Goal: Task Accomplishment & Management: Complete application form

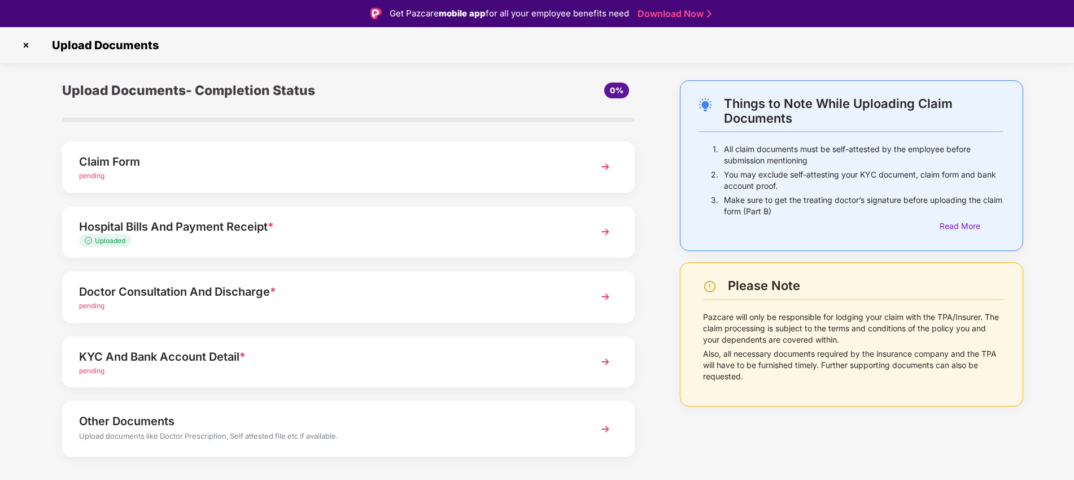
click at [33, 47] on img at bounding box center [26, 45] width 18 height 18
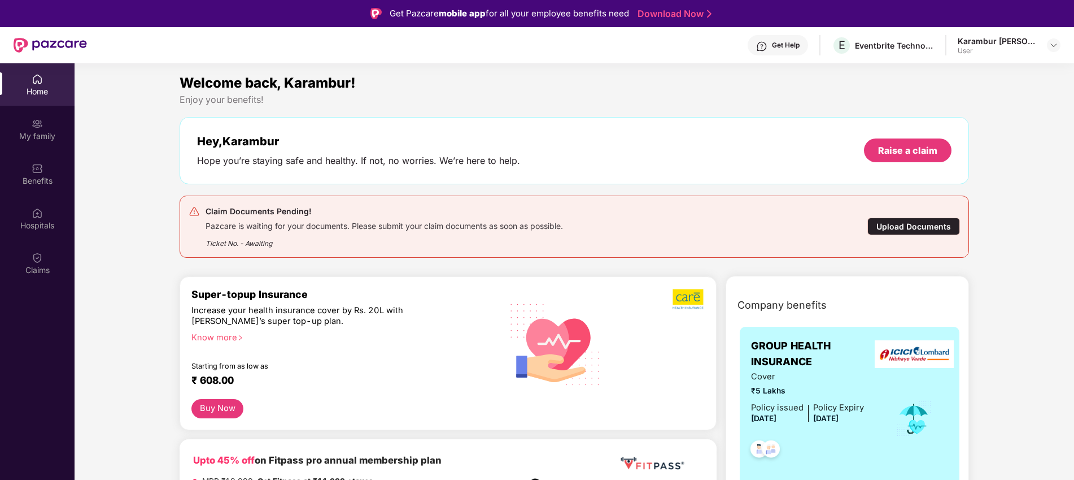
click at [216, 242] on div "Ticket No. - Awaiting" at bounding box center [385, 240] width 358 height 18
click at [239, 225] on div "Pazcare is waiting for your documents. Please submit your claim documents as so…" at bounding box center [385, 224] width 358 height 13
click at [358, 237] on div "Ticket No. - Awaiting" at bounding box center [385, 240] width 358 height 18
click at [230, 226] on div "Pazcare is waiting for your documents. Please submit your claim documents as so…" at bounding box center [385, 224] width 358 height 13
click at [60, 263] on div "Claims" at bounding box center [37, 263] width 75 height 42
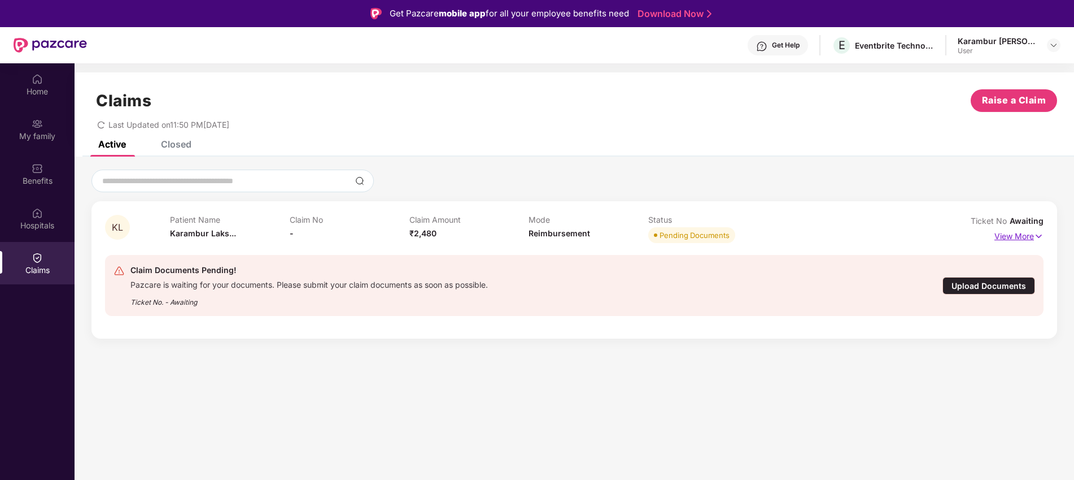
click at [1031, 236] on p "View More" at bounding box center [1019, 234] width 49 height 15
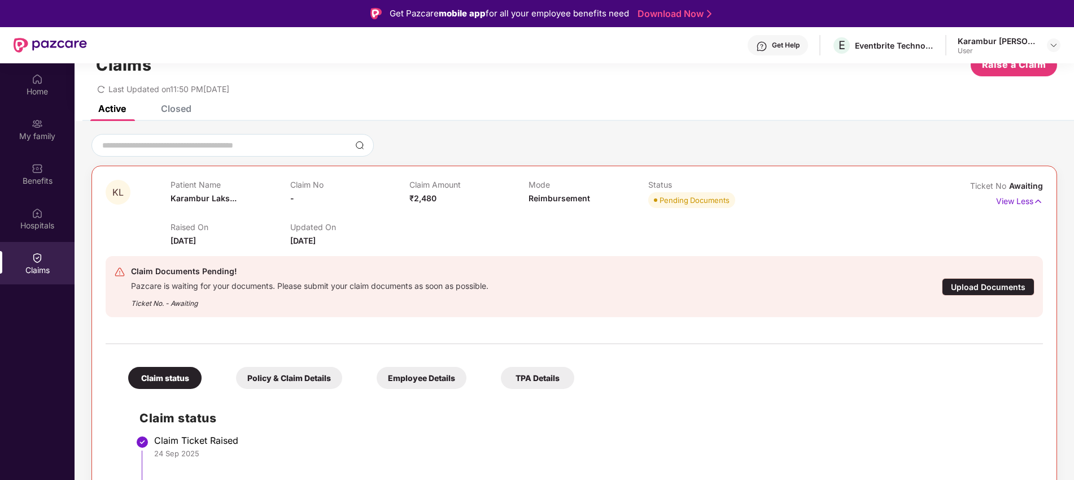
scroll to position [63, 0]
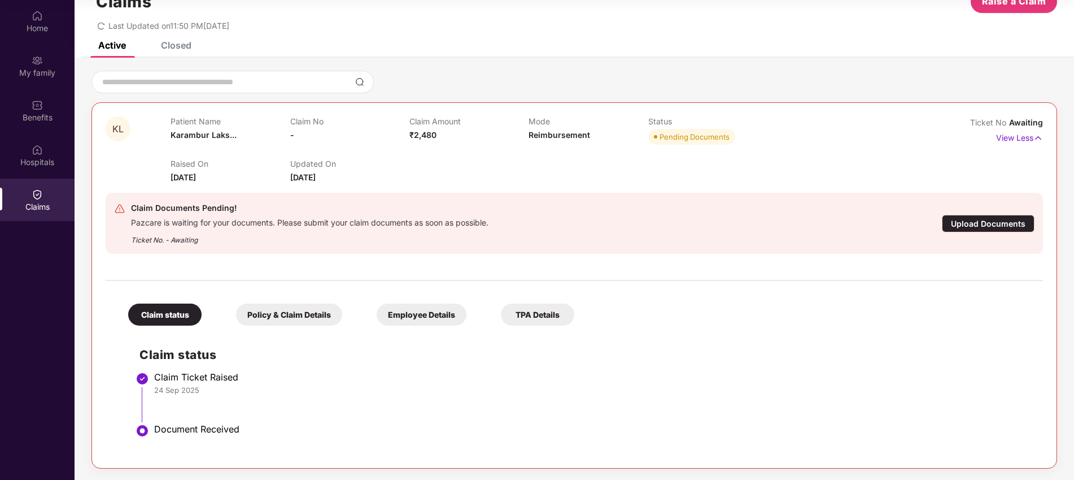
click at [306, 312] on div "Policy & Claim Details" at bounding box center [289, 314] width 106 height 22
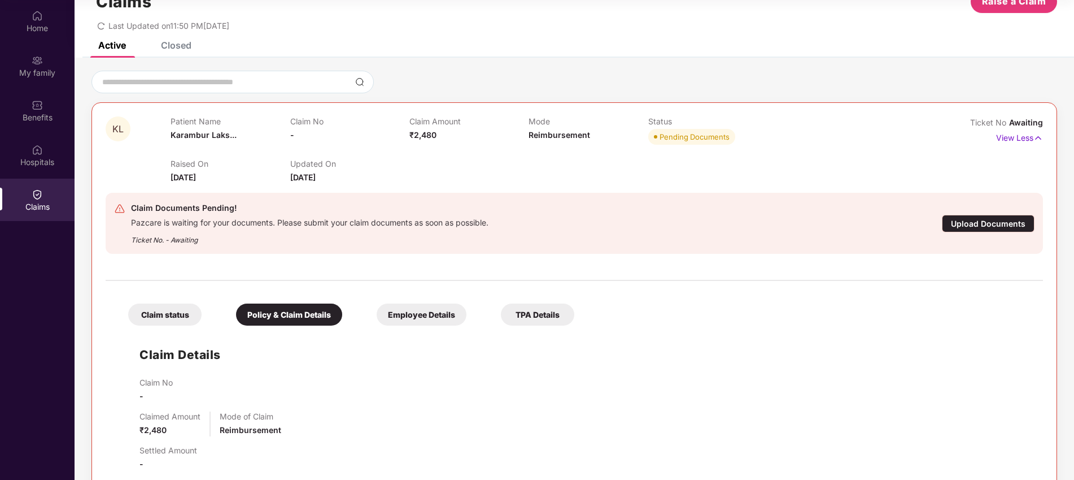
scroll to position [238, 0]
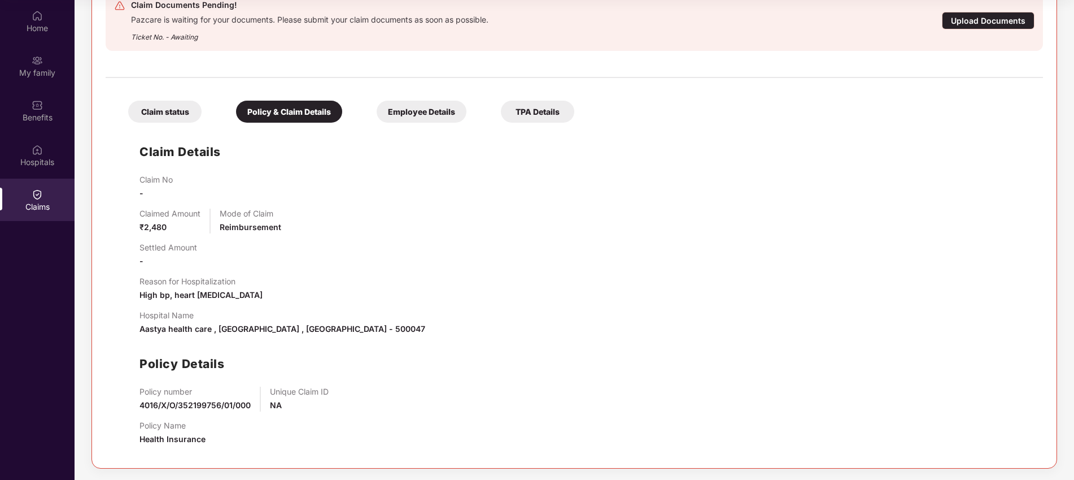
click at [394, 103] on div "Employee Details" at bounding box center [422, 112] width 90 height 22
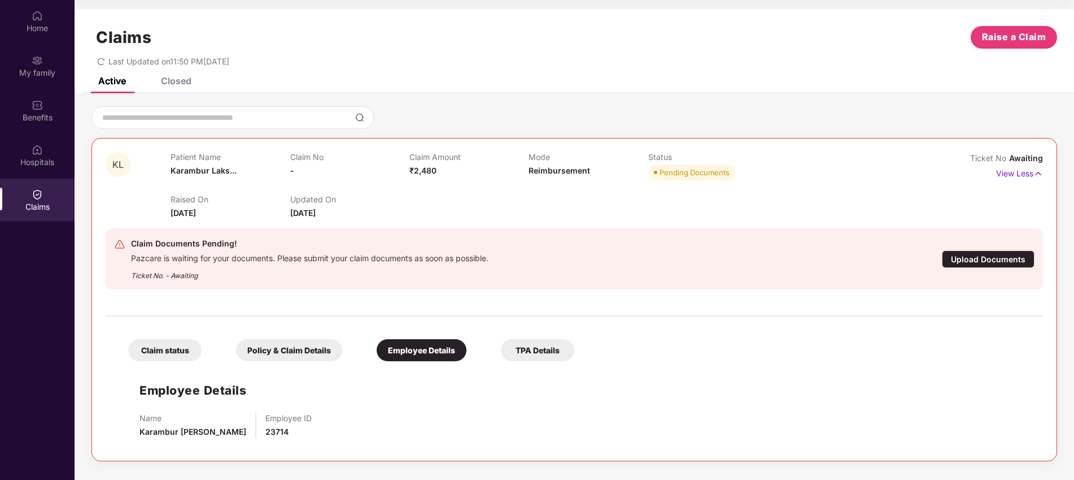
scroll to position [0, 0]
click at [544, 355] on div "TPA Details" at bounding box center [537, 350] width 73 height 22
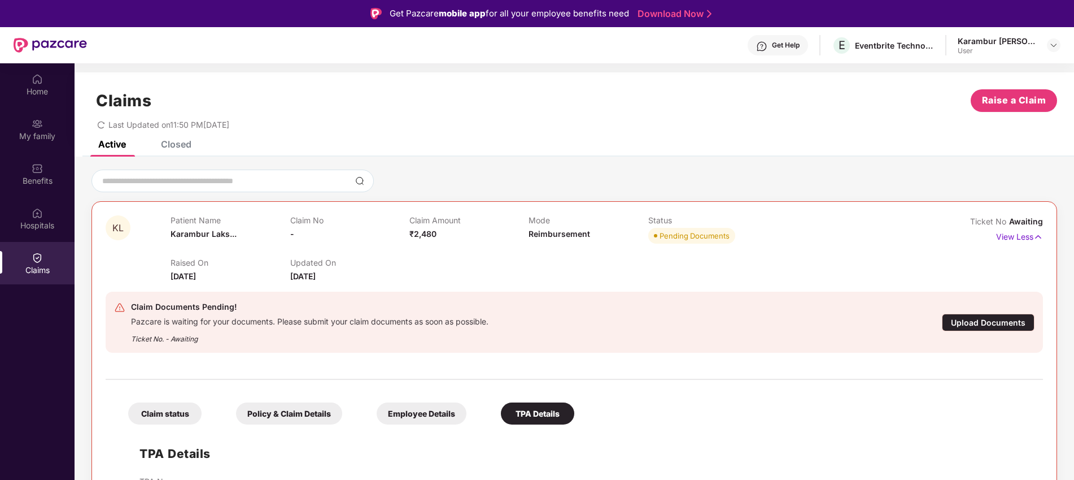
click at [173, 151] on div "Closed" at bounding box center [167, 144] width 47 height 25
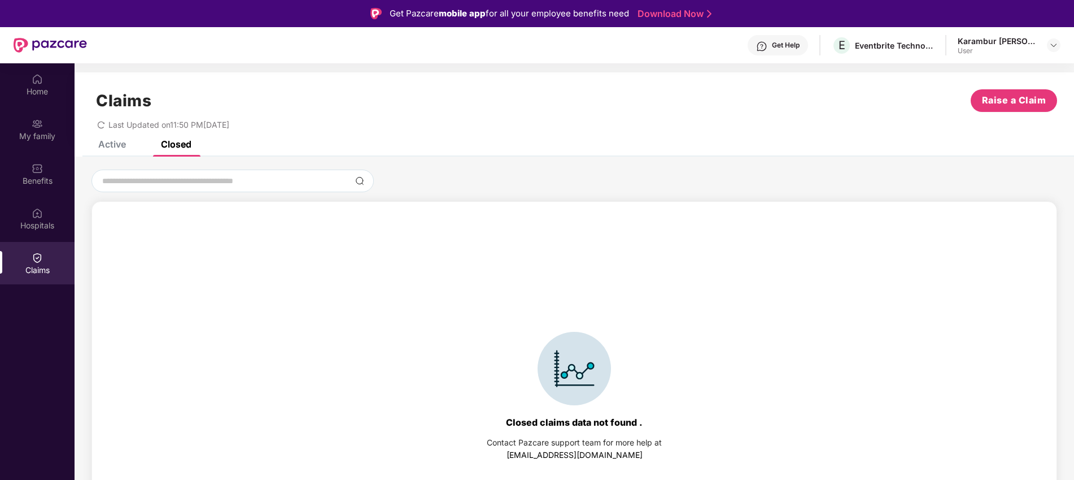
click at [108, 152] on div "Active" at bounding box center [103, 144] width 45 height 25
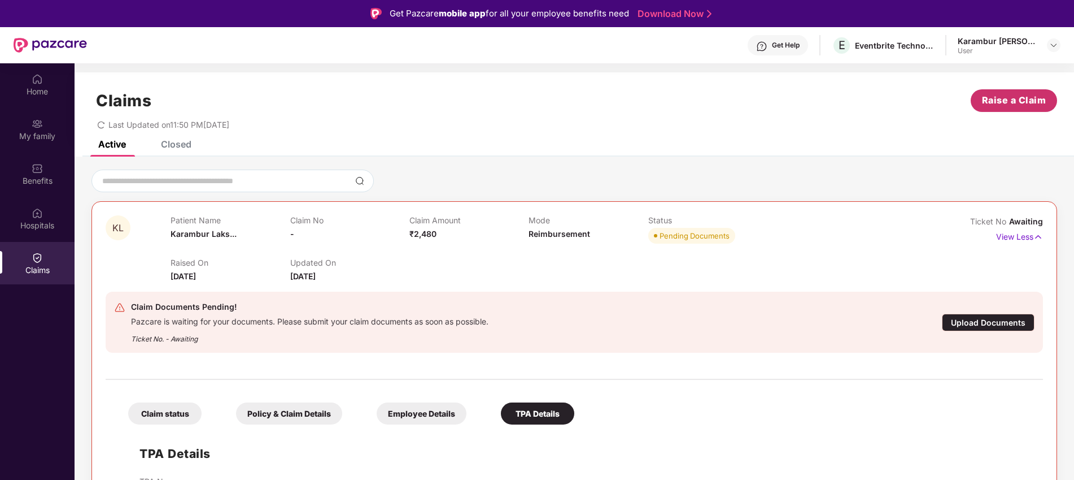
click at [1013, 109] on button "Raise a Claim" at bounding box center [1014, 100] width 86 height 23
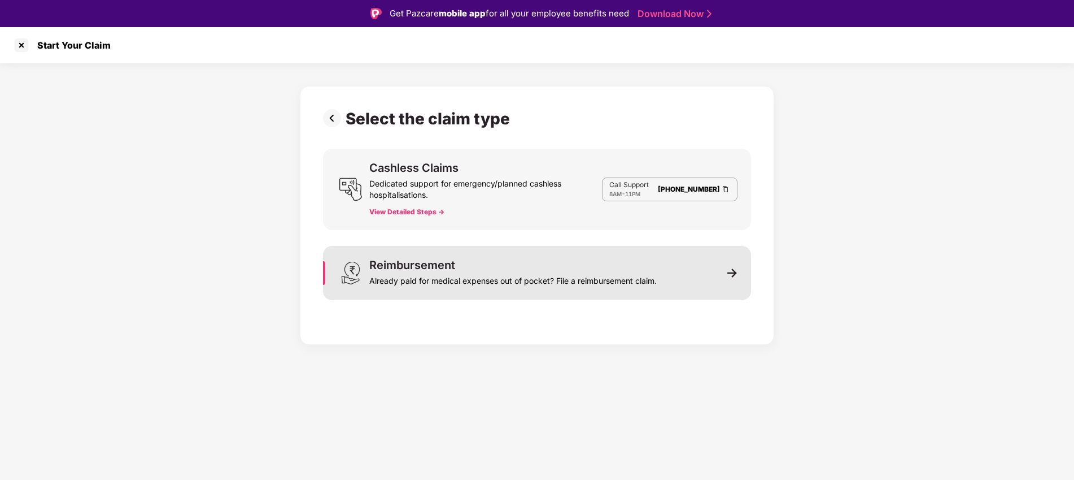
click at [717, 266] on div "Reimbursement Already paid for medical expenses out of pocket? File a reimburse…" at bounding box center [537, 273] width 428 height 54
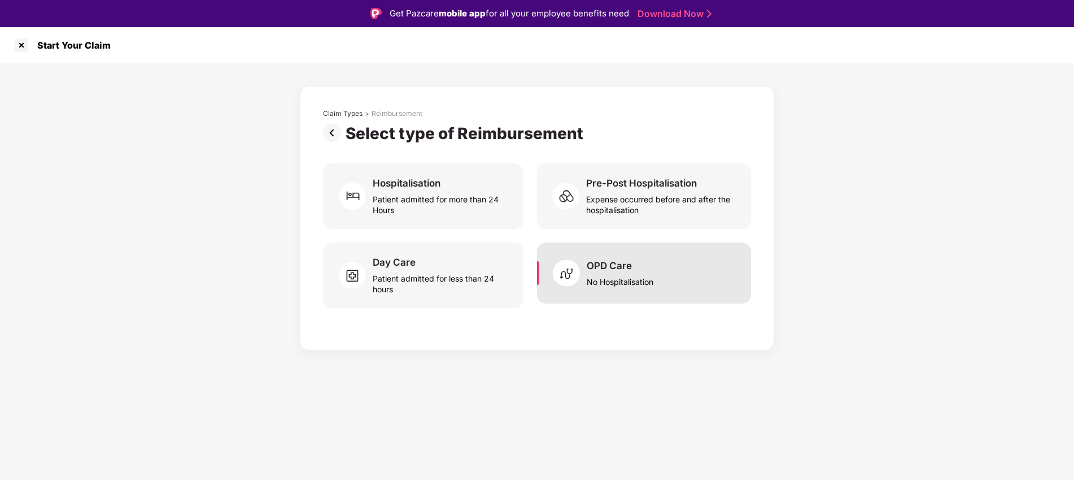
click at [614, 297] on div "OPD Care No Hospitalisation" at bounding box center [644, 272] width 214 height 61
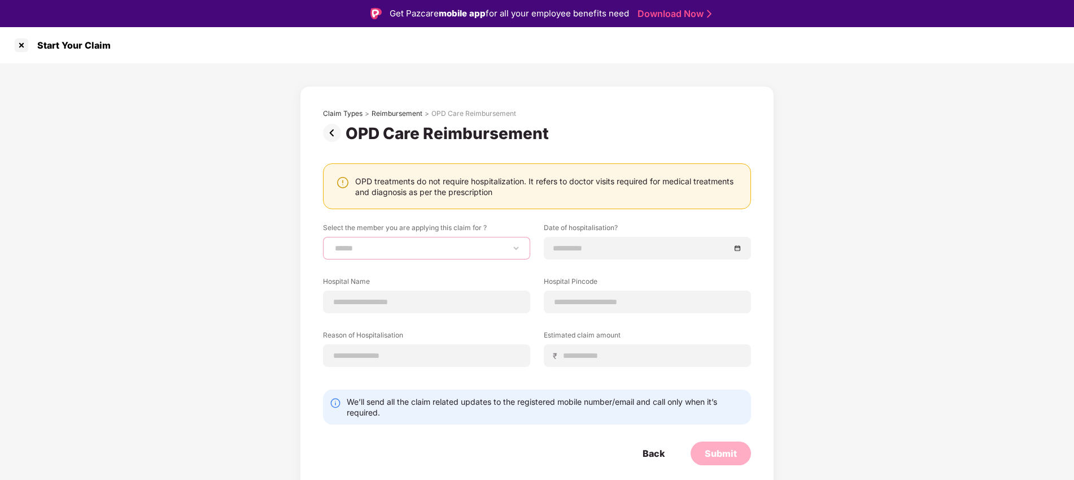
click at [429, 251] on select "**********" at bounding box center [427, 247] width 188 height 9
select select "**********"
click at [333, 243] on select "**********" at bounding box center [427, 247] width 188 height 9
click at [622, 255] on div at bounding box center [647, 248] width 207 height 23
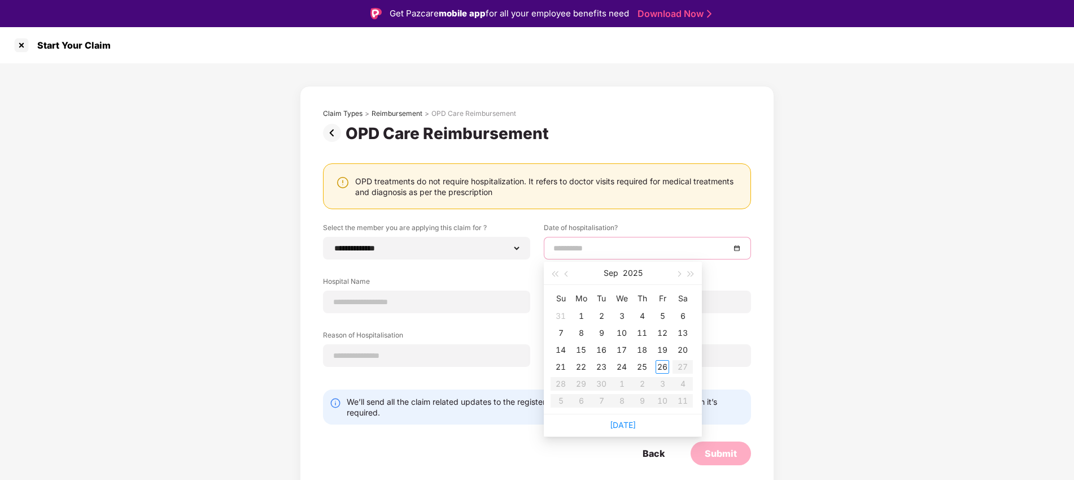
type input "**********"
click at [615, 310] on div "3" at bounding box center [622, 316] width 14 height 14
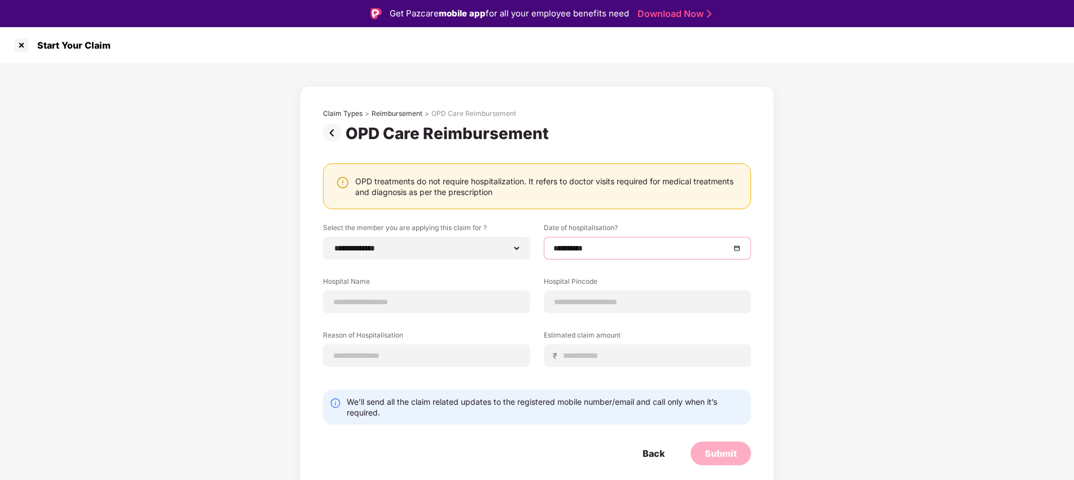
scroll to position [27, 0]
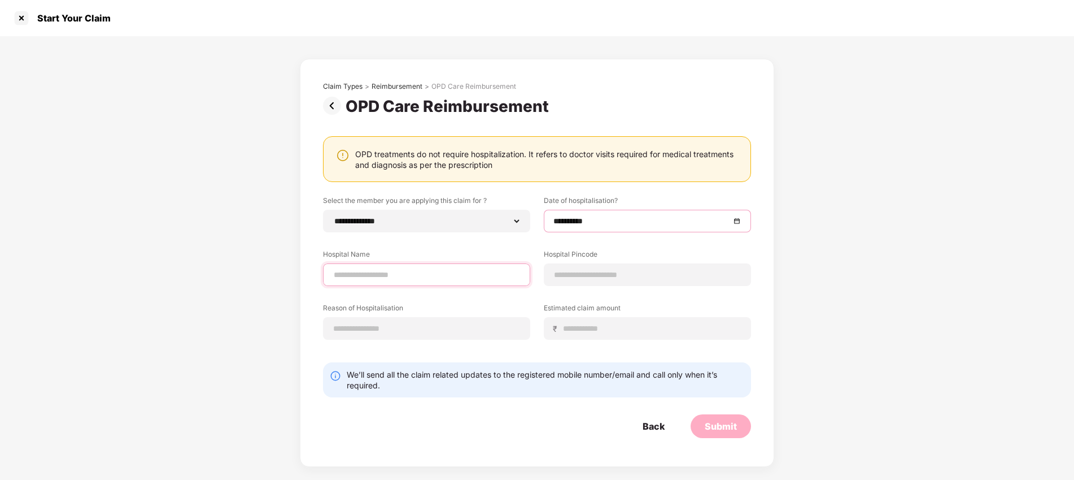
click at [358, 269] on input at bounding box center [427, 275] width 188 height 12
type input "**********"
type input "******"
select select "*********"
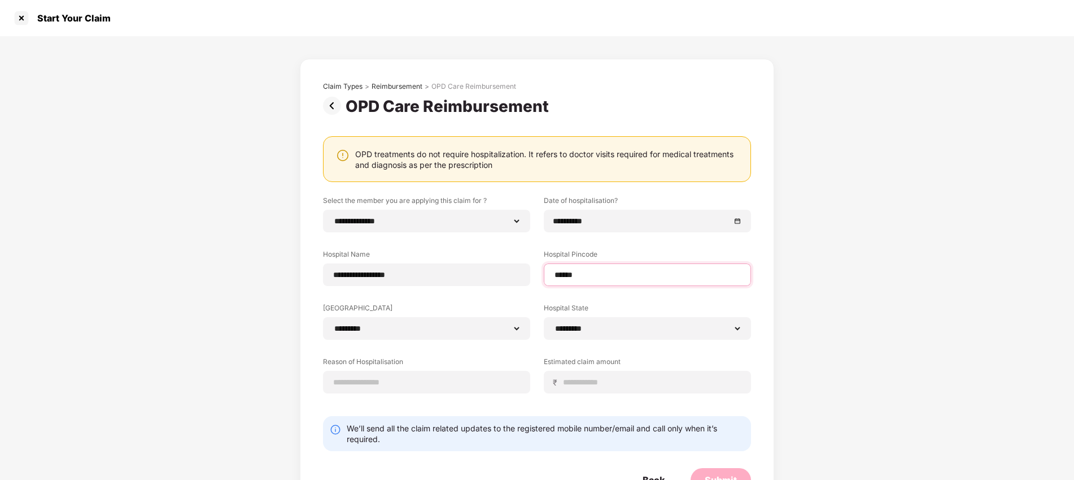
type input "******"
click at [355, 352] on div "**********" at bounding box center [537, 302] width 428 height 215
click at [374, 376] on input at bounding box center [427, 382] width 188 height 12
type input "**********"
click at [667, 382] on input at bounding box center [652, 382] width 179 height 12
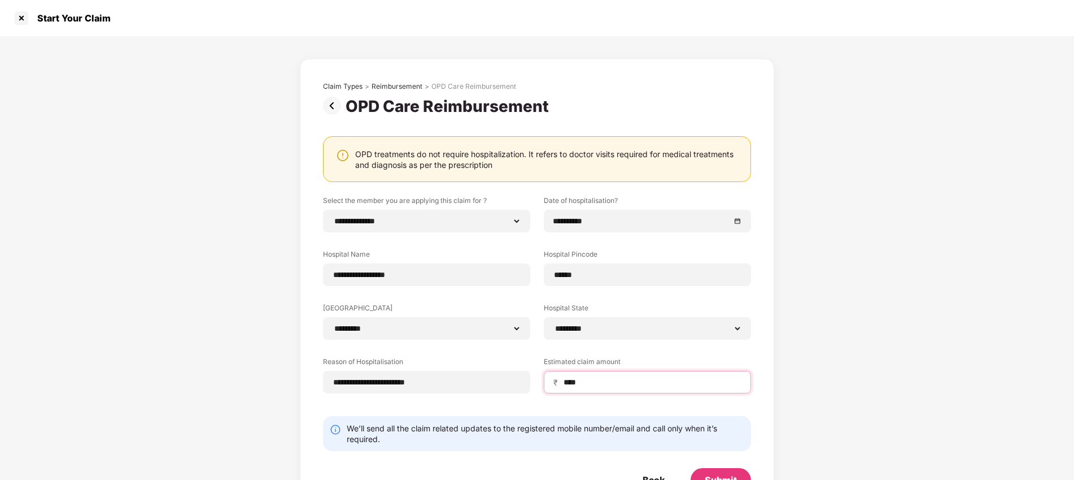
scroll to position [41, 0]
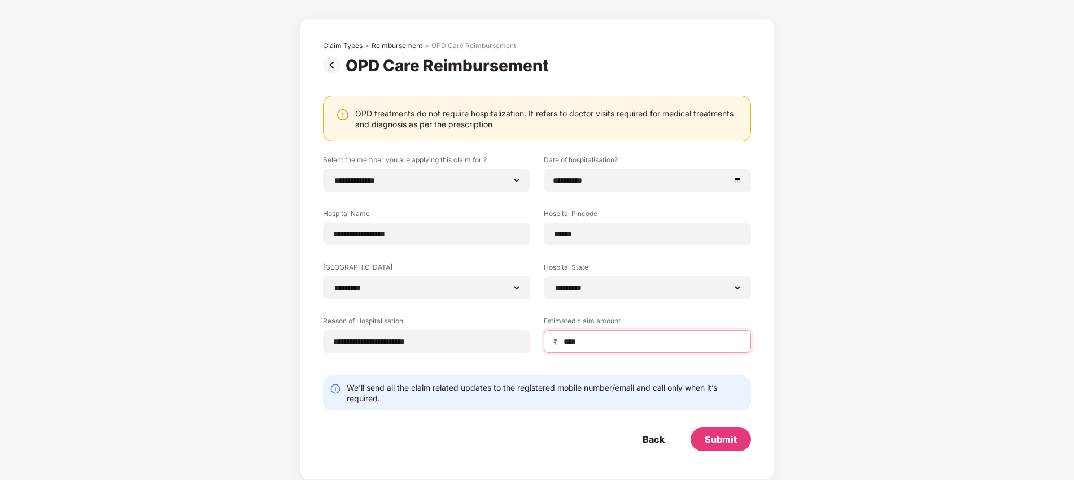
type input "****"
click at [687, 413] on form "**********" at bounding box center [537, 303] width 428 height 296
click at [737, 437] on div "Submit" at bounding box center [721, 439] width 60 height 24
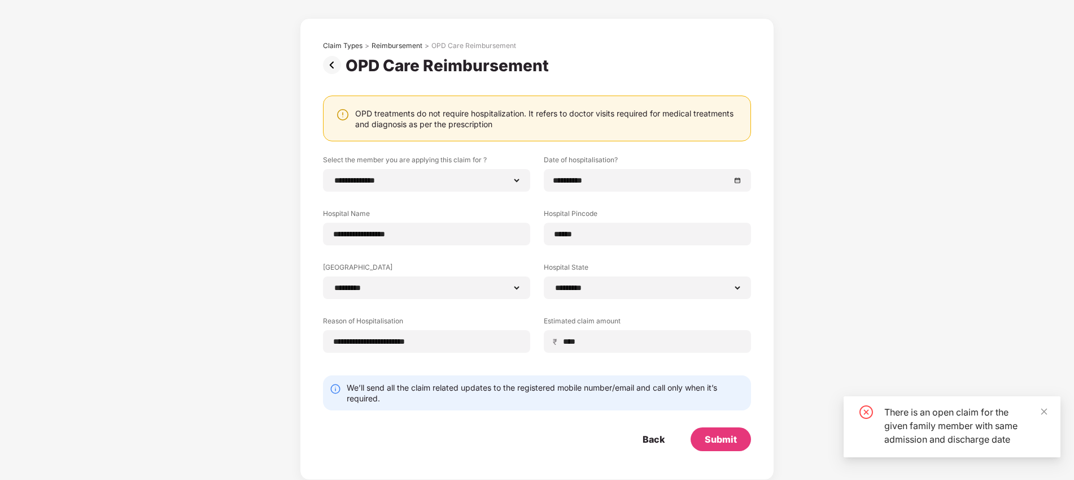
click at [910, 429] on div "There is an open claim for the given family member with same admission and disc…" at bounding box center [966, 425] width 163 height 41
click at [1028, 443] on div "There is an open claim for the given family member with same admission and disc…" at bounding box center [966, 425] width 163 height 41
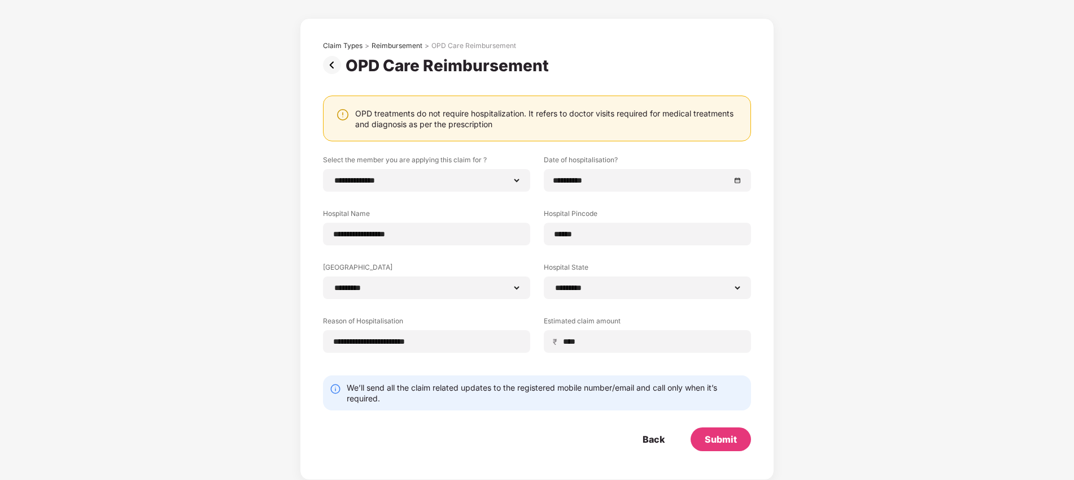
scroll to position [0, 0]
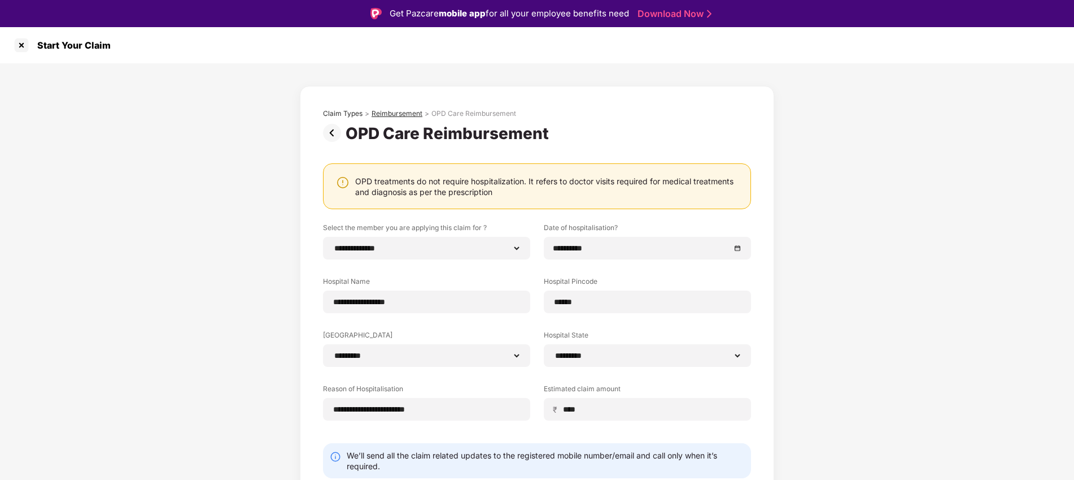
click at [400, 116] on div "Reimbursement" at bounding box center [397, 113] width 51 height 9
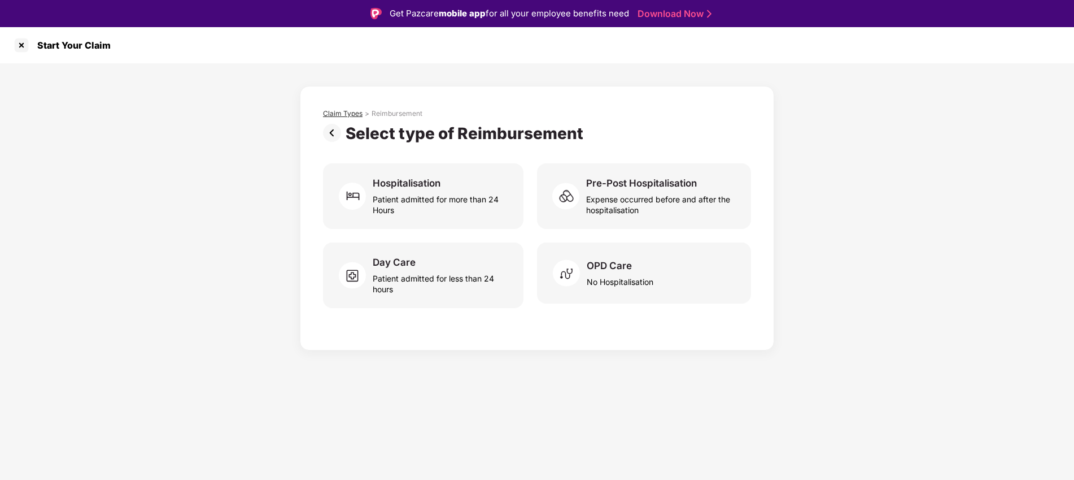
click at [347, 112] on div "Claim Types" at bounding box center [343, 113] width 40 height 9
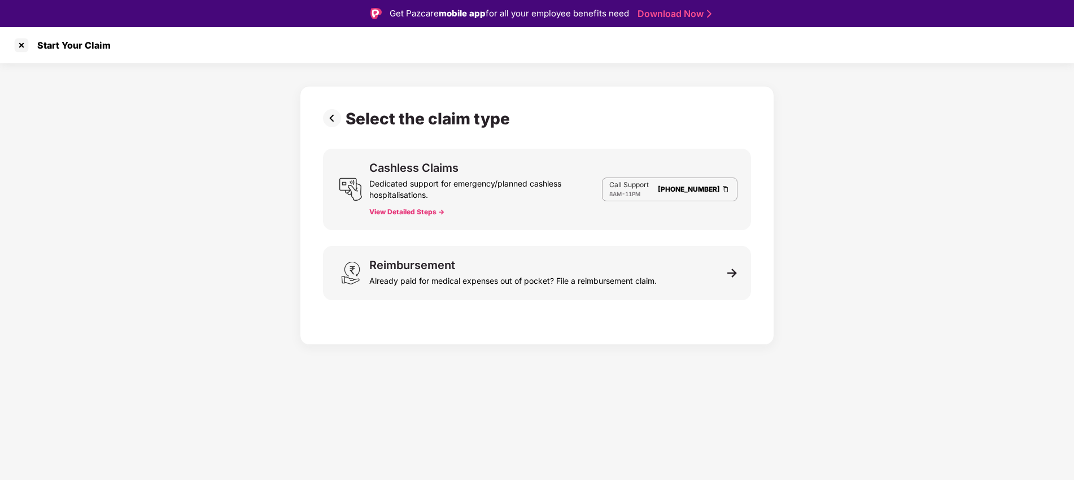
click at [443, 233] on div "Select the claim type Cashless Claims Dedicated support for emergency/planned c…" at bounding box center [537, 212] width 428 height 207
click at [330, 121] on img at bounding box center [334, 118] width 23 height 18
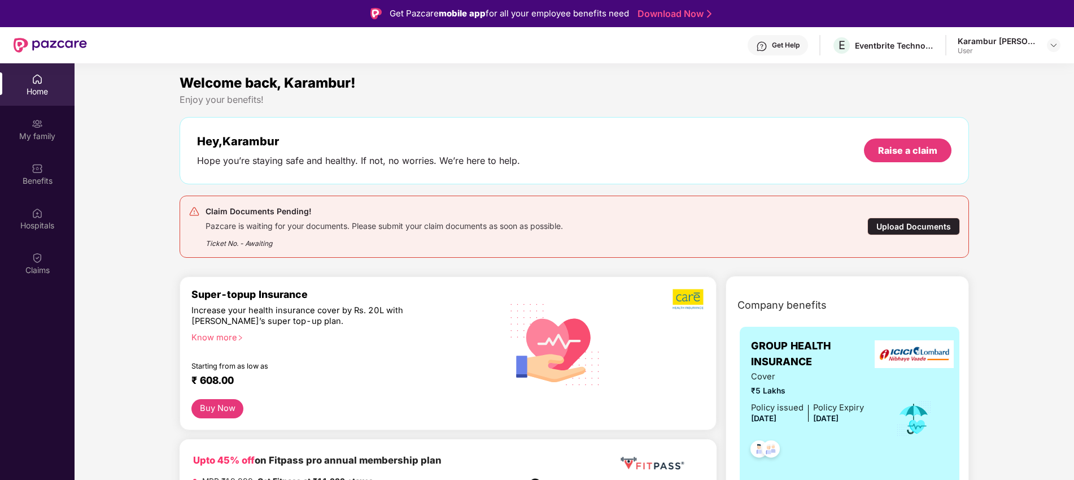
click at [564, 254] on div "Claim Documents Pending! Pazcare is waiting for your documents. Please submit y…" at bounding box center [575, 226] width 790 height 62
click at [685, 233] on div "Claim Documents Pending! Pazcare is waiting for your documents. Please submit y…" at bounding box center [510, 226] width 643 height 44
click at [269, 219] on div "Pazcare is waiting for your documents. Please submit your claim documents as so…" at bounding box center [385, 224] width 358 height 13
click at [32, 256] on img at bounding box center [37, 257] width 11 height 11
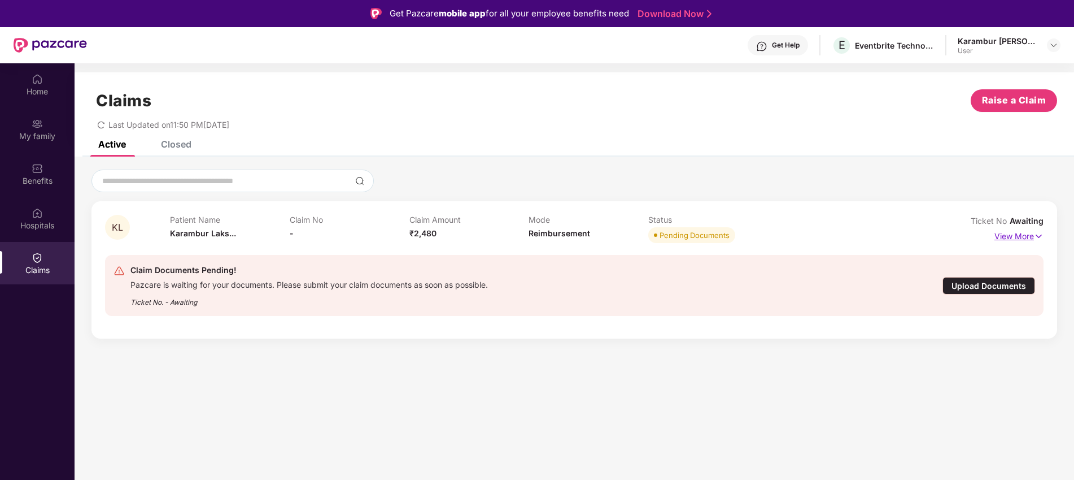
click at [1031, 235] on p "View More" at bounding box center [1019, 234] width 49 height 15
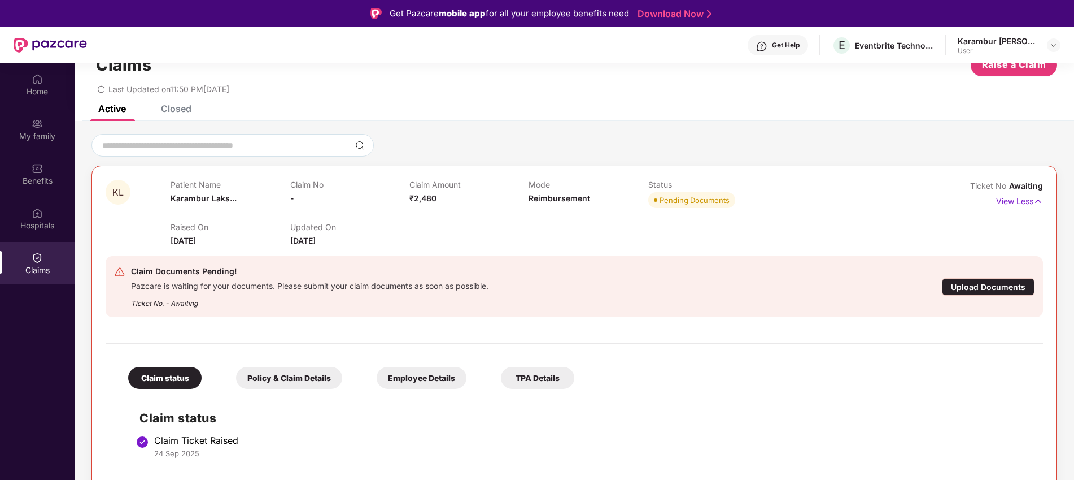
scroll to position [63, 0]
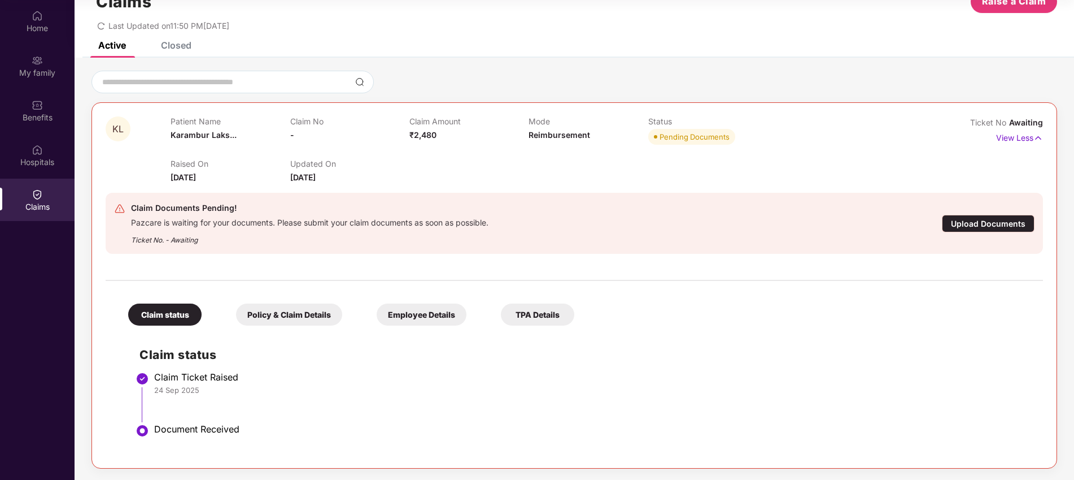
drag, startPoint x: 182, startPoint y: 429, endPoint x: 168, endPoint y: 416, distance: 18.8
click at [180, 429] on div "Document Received" at bounding box center [593, 428] width 878 height 11
drag, startPoint x: 289, startPoint y: 311, endPoint x: 296, endPoint y: 311, distance: 6.8
click at [290, 311] on div "Policy & Claim Details" at bounding box center [289, 314] width 106 height 22
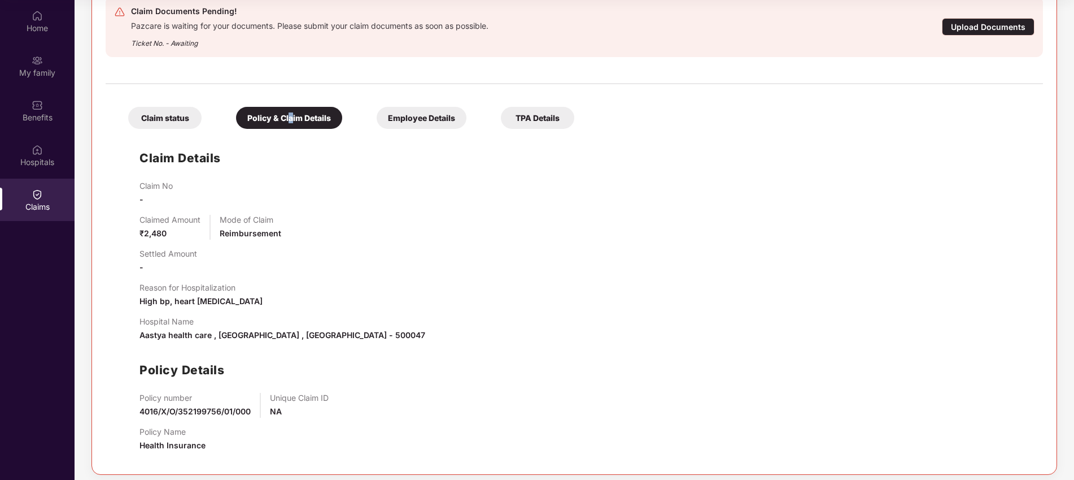
scroll to position [238, 0]
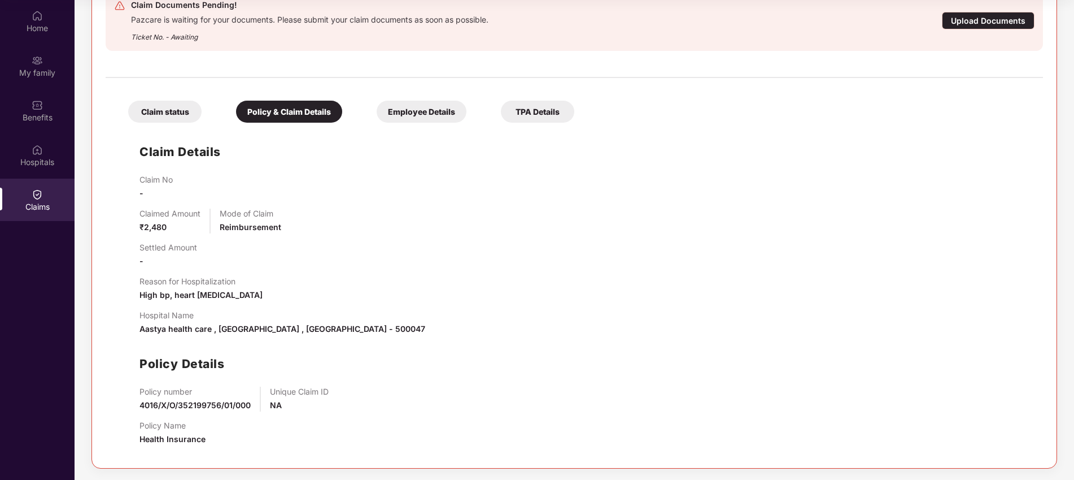
click at [420, 105] on div "Employee Details" at bounding box center [422, 112] width 90 height 22
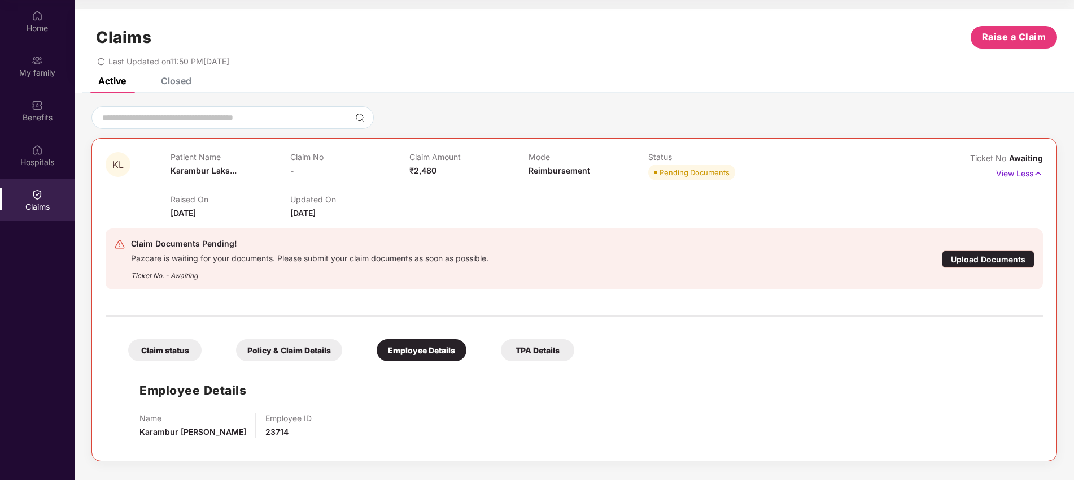
click at [538, 354] on div "TPA Details" at bounding box center [537, 350] width 73 height 22
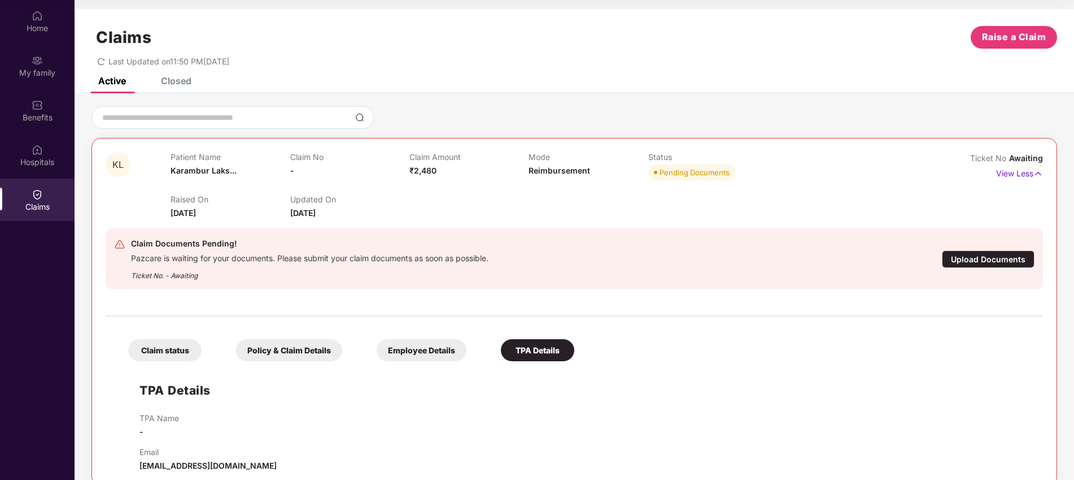
scroll to position [18, 0]
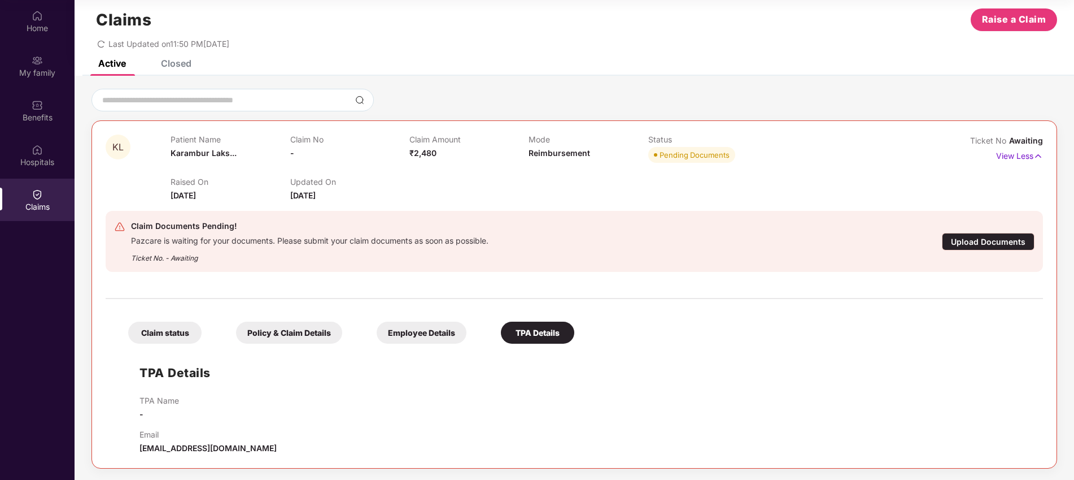
click at [378, 346] on div "Claim status Policy & Claim Details Employee Details TPA Details TPA Details TP…" at bounding box center [575, 379] width 938 height 150
click at [401, 330] on div "Employee Details" at bounding box center [422, 332] width 90 height 22
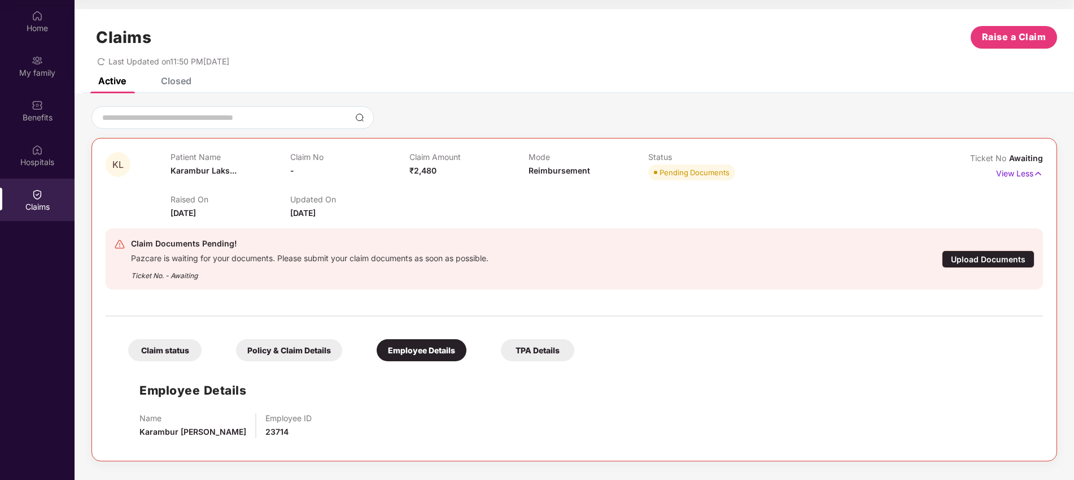
click at [501, 340] on div "TPA Details" at bounding box center [537, 350] width 73 height 22
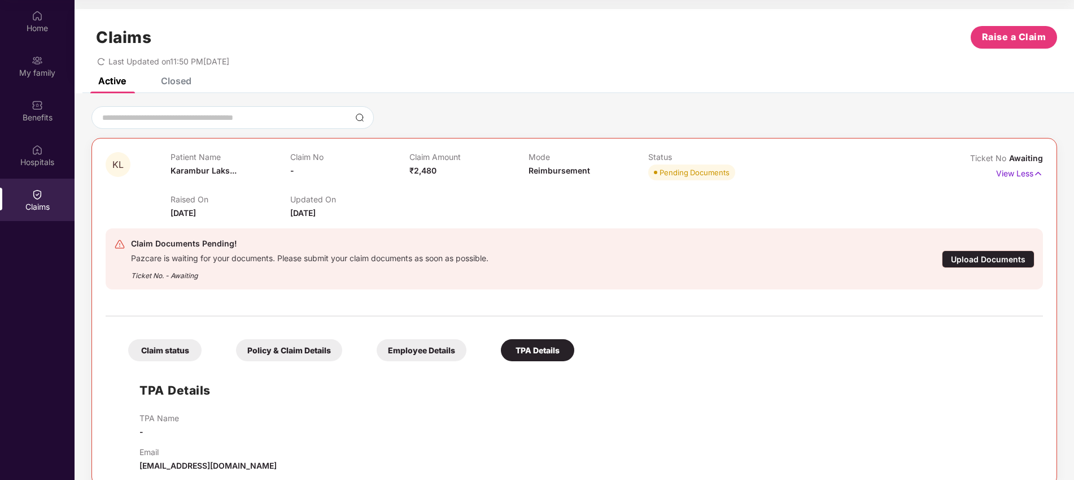
click at [543, 349] on div "TPA Details" at bounding box center [537, 350] width 73 height 22
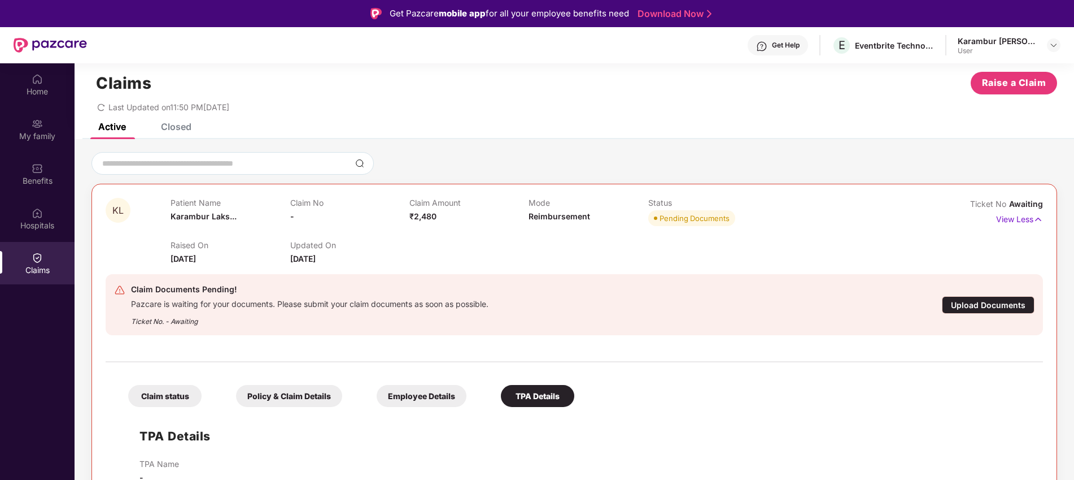
click at [149, 404] on div "Claim status" at bounding box center [164, 396] width 73 height 22
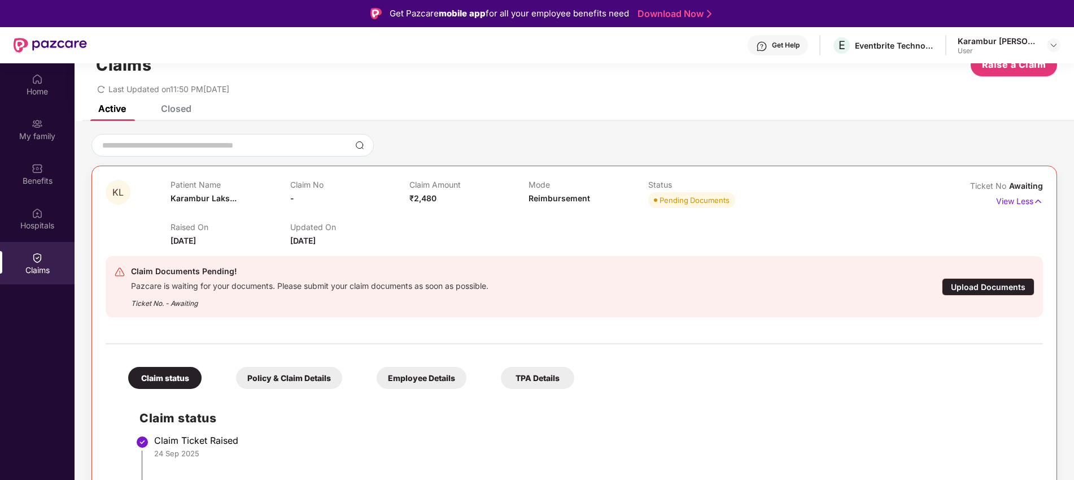
scroll to position [63, 0]
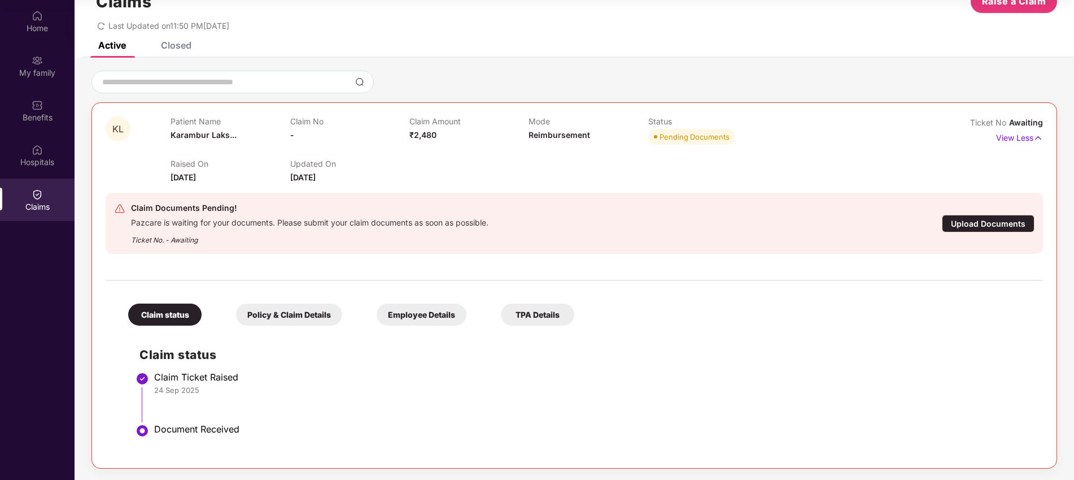
click at [304, 311] on div "Policy & Claim Details" at bounding box center [289, 314] width 106 height 22
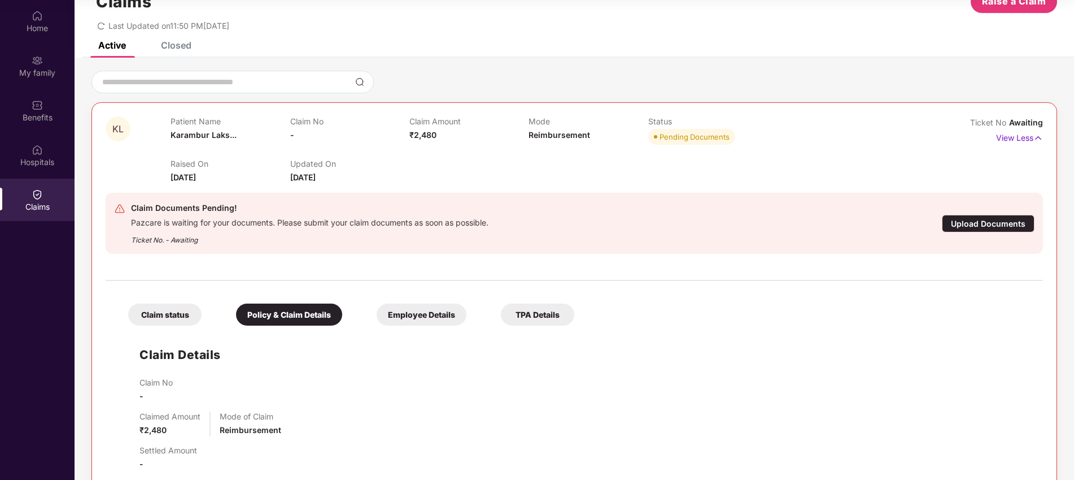
scroll to position [238, 0]
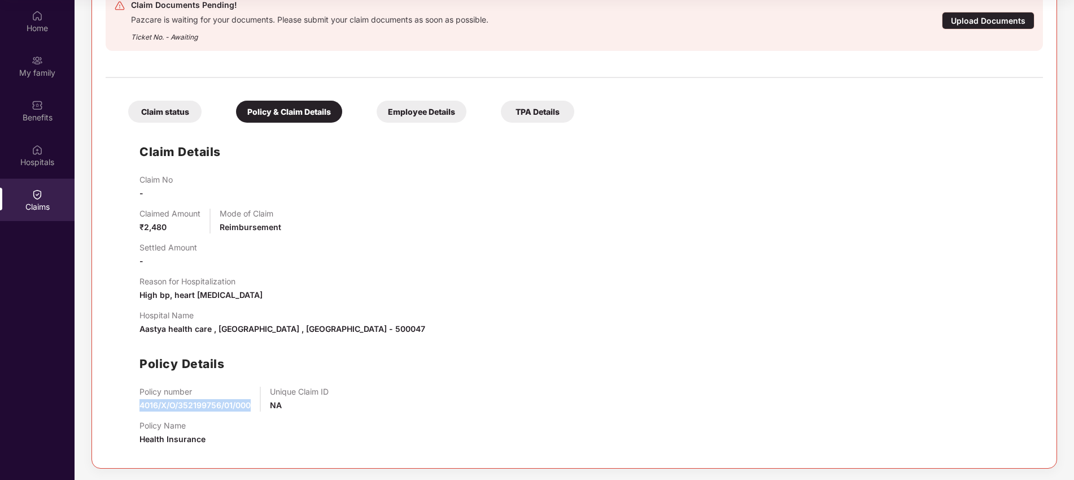
drag, startPoint x: 255, startPoint y: 403, endPoint x: 117, endPoint y: 405, distance: 138.4
click at [117, 405] on div "Claim Details Claim No - Claimed Amount ₹2,480 Mode of Claim Reimbursement Sett…" at bounding box center [574, 291] width 915 height 326
click at [294, 407] on div "Unique Claim ID NA" at bounding box center [299, 398] width 59 height 25
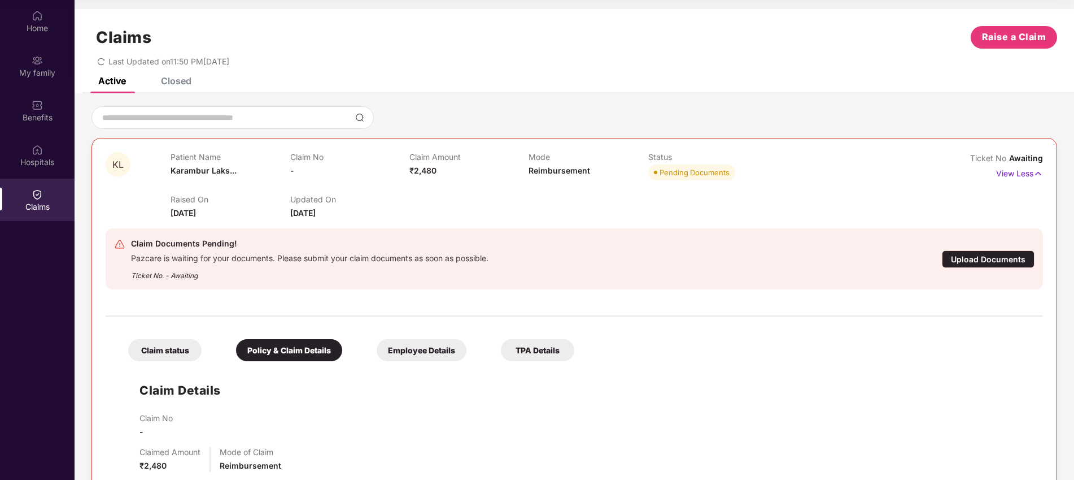
click at [162, 464] on span "₹2,480" at bounding box center [153, 465] width 27 height 10
click at [161, 464] on span "₹2,480" at bounding box center [153, 465] width 27 height 10
drag, startPoint x: 170, startPoint y: 465, endPoint x: 125, endPoint y: 464, distance: 44.7
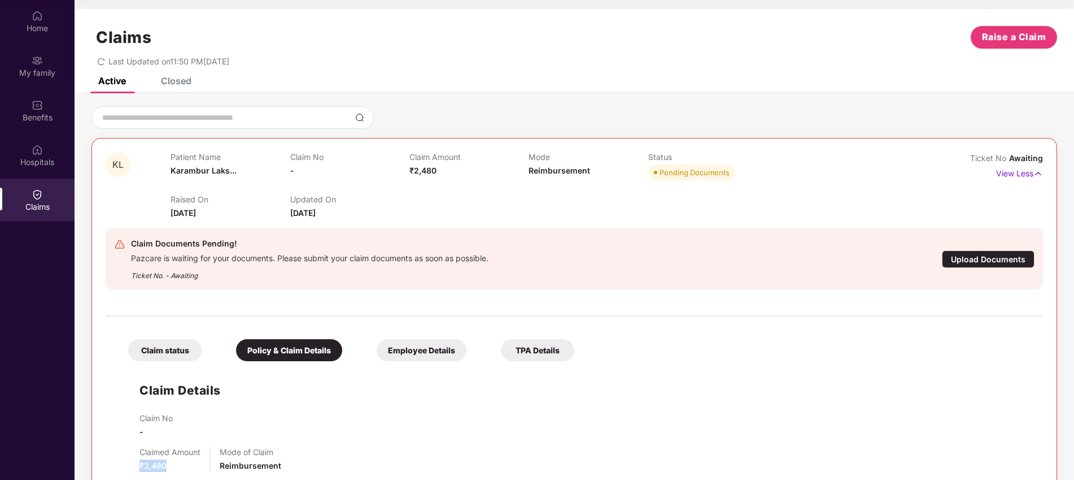
copy span "₹2,480"
click at [528, 345] on div "TPA Details" at bounding box center [537, 350] width 73 height 22
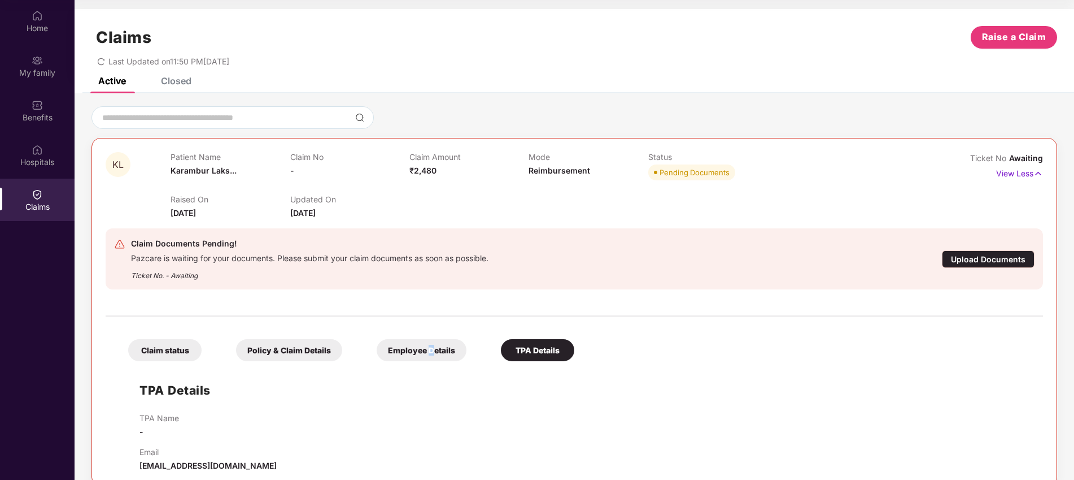
click at [429, 349] on div "Employee Details" at bounding box center [422, 350] width 90 height 22
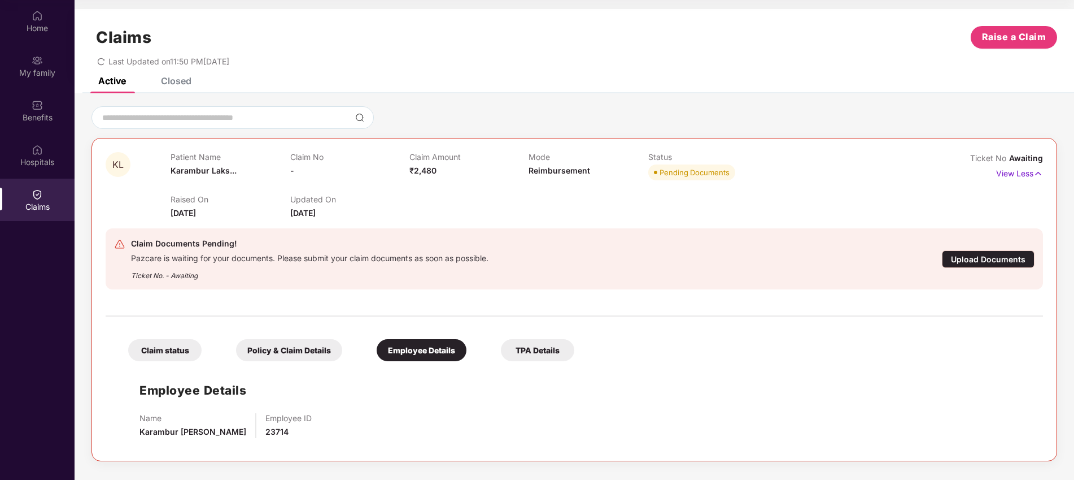
drag, startPoint x: 509, startPoint y: 342, endPoint x: 530, endPoint y: 352, distance: 23.0
click at [509, 342] on div "TPA Details" at bounding box center [537, 350] width 73 height 22
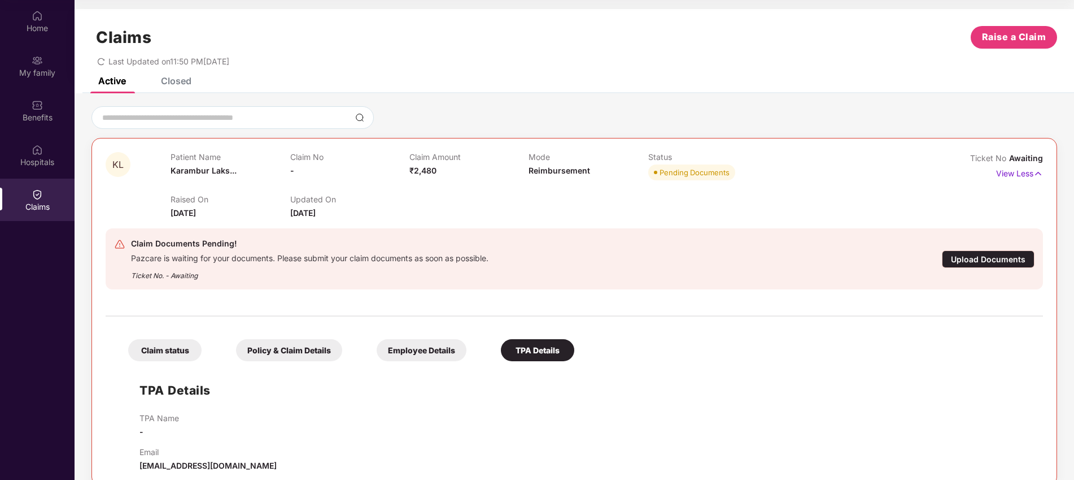
click at [531, 352] on div "TPA Details" at bounding box center [537, 350] width 73 height 22
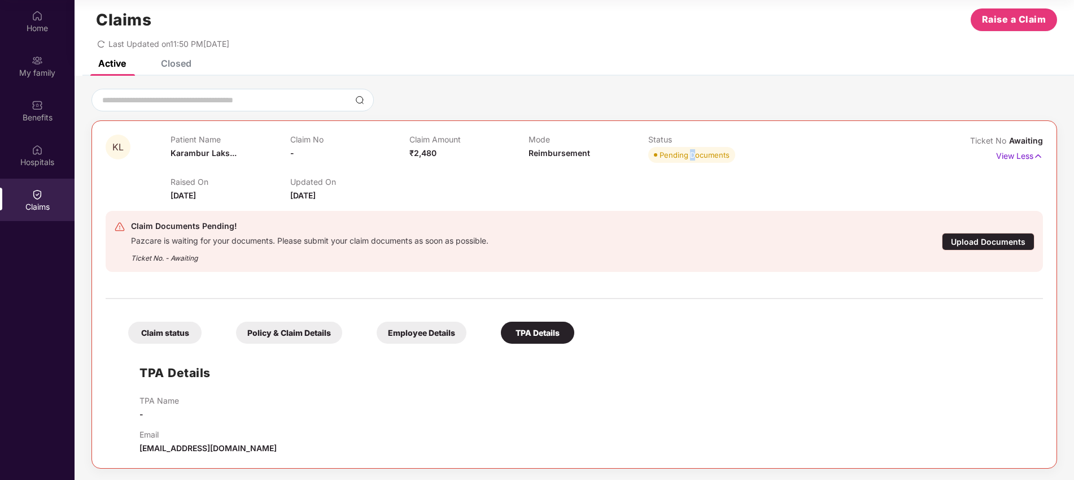
click at [690, 157] on div "Pending Documents" at bounding box center [695, 154] width 70 height 11
drag, startPoint x: 228, startPoint y: 452, endPoint x: 154, endPoint y: 452, distance: 74.0
click at [142, 452] on div "Email [EMAIL_ADDRESS][DOMAIN_NAME]" at bounding box center [586, 441] width 892 height 25
drag, startPoint x: 244, startPoint y: 443, endPoint x: 138, endPoint y: 452, distance: 106.0
click at [138, 452] on div "TPA Details TPA Name - Email [EMAIL_ADDRESS][DOMAIN_NAME]" at bounding box center [574, 401] width 915 height 105
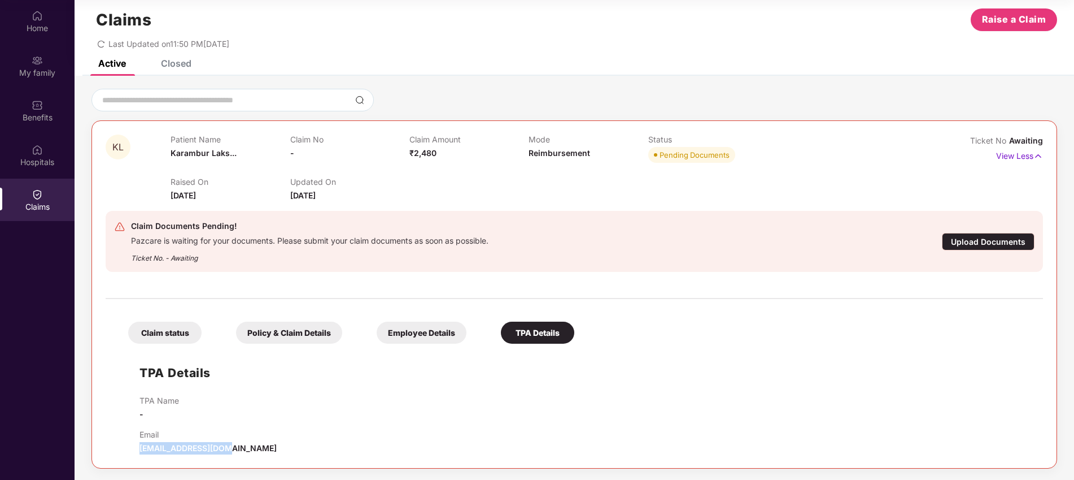
copy span "[EMAIL_ADDRESS][DOMAIN_NAME]"
